Goal: Information Seeking & Learning: Learn about a topic

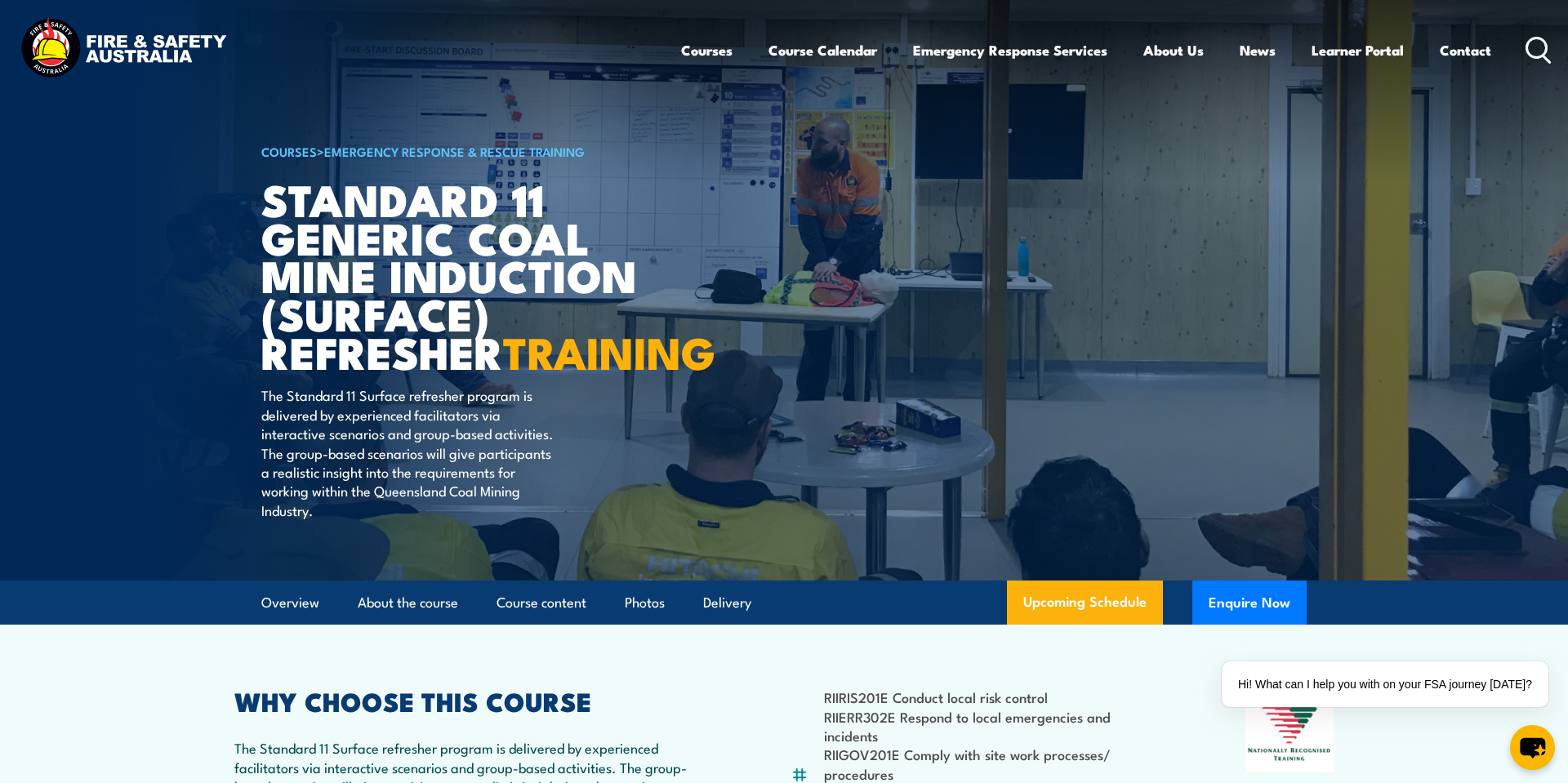
click at [170, 42] on img at bounding box center [123, 50] width 214 height 71
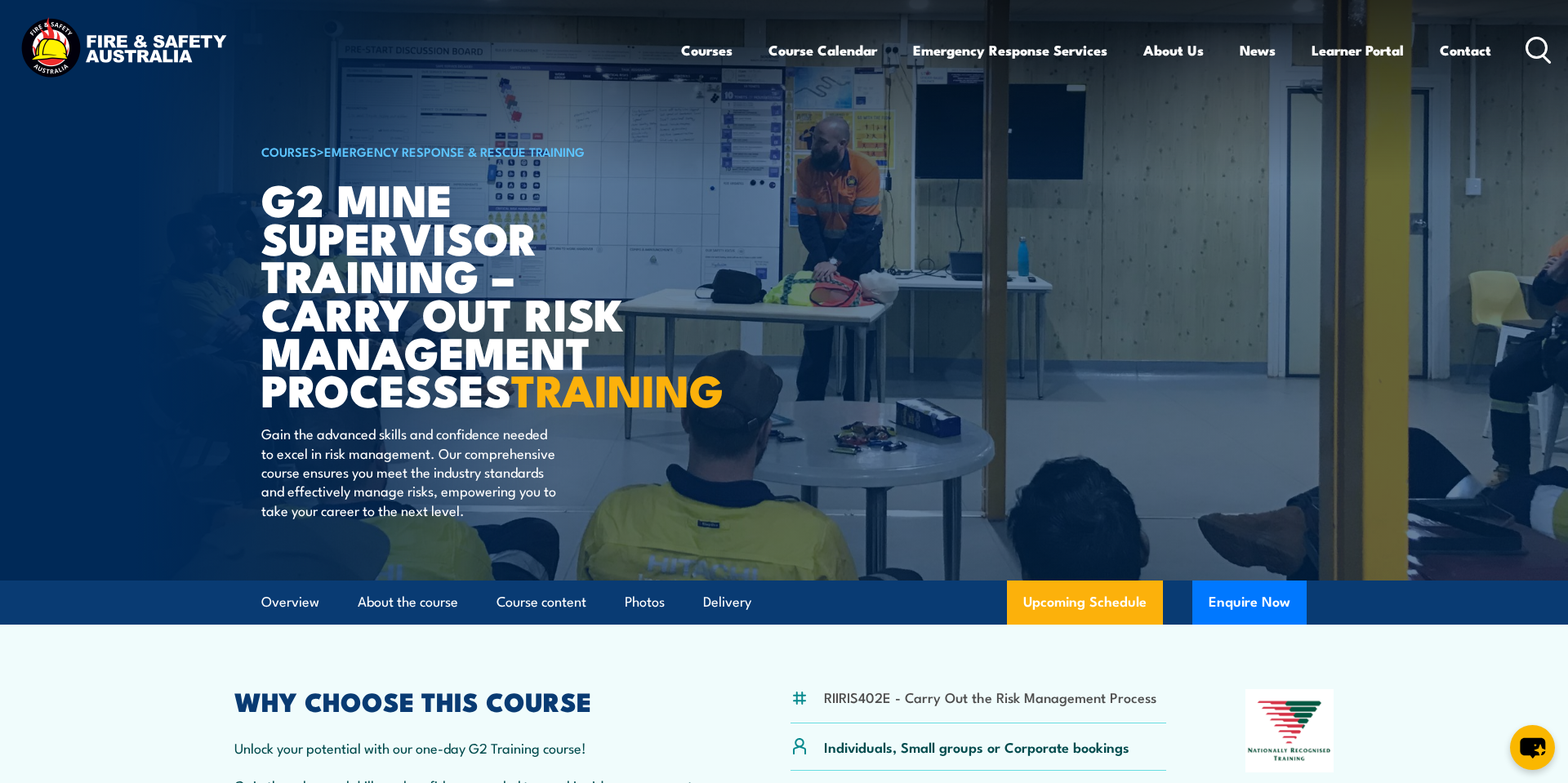
click at [82, 31] on img at bounding box center [123, 50] width 214 height 71
